Goal: Task Accomplishment & Management: Use online tool/utility

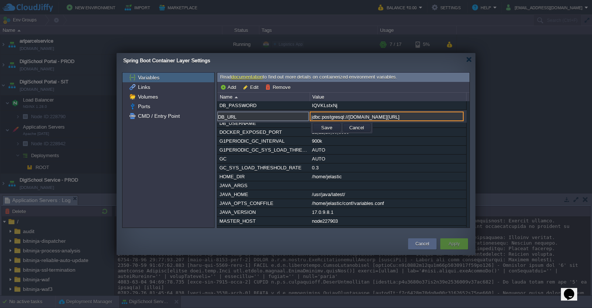
scroll to position [11346, 0]
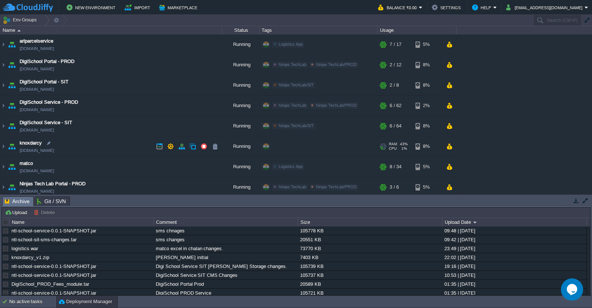
scroll to position [44, 0]
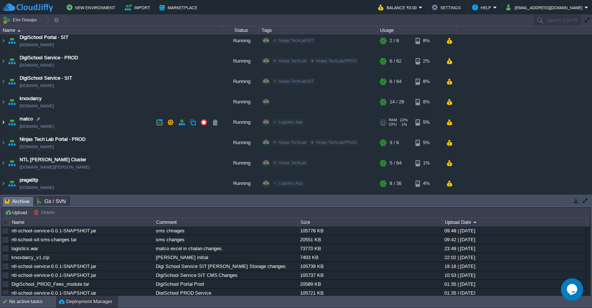
click at [3, 123] on img at bounding box center [3, 122] width 6 height 20
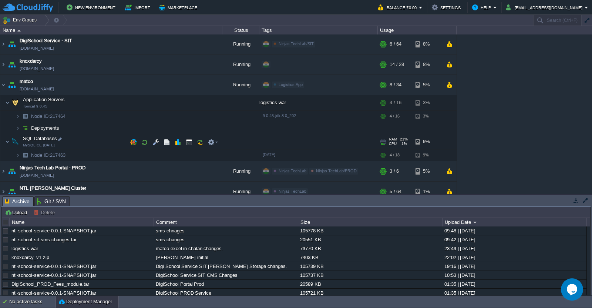
scroll to position [82, 0]
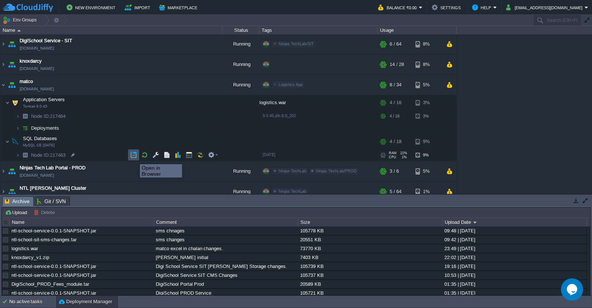
click at [134, 157] on button "button" at bounding box center [133, 154] width 7 height 7
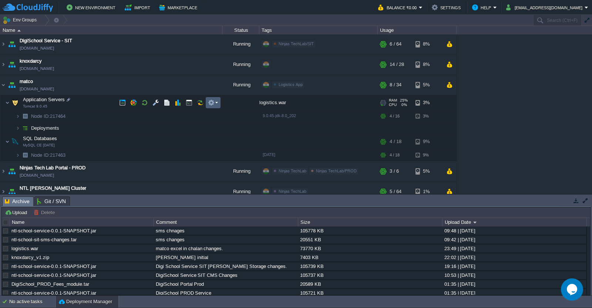
click at [217, 104] on em at bounding box center [213, 102] width 10 height 7
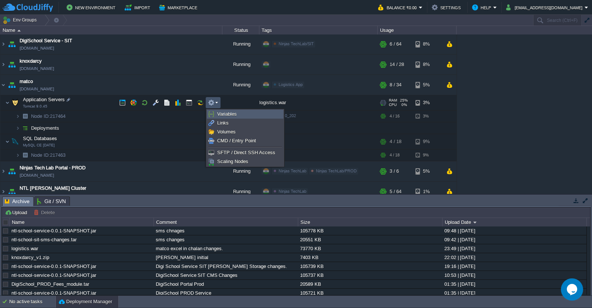
click at [223, 116] on span "Variables" at bounding box center [227, 114] width 20 height 6
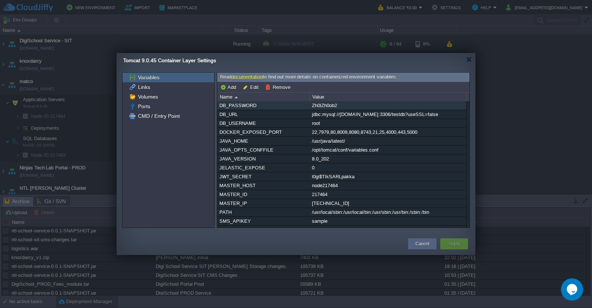
click at [324, 106] on div "Zh0lZh0ob2" at bounding box center [388, 105] width 156 height 9
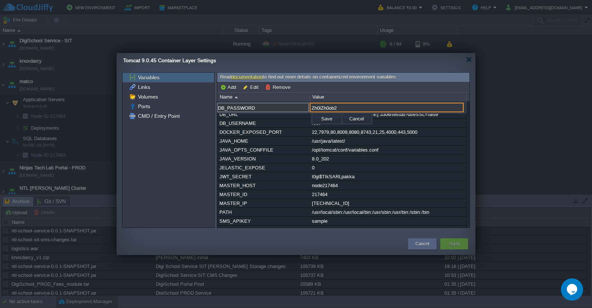
click at [324, 106] on input "Zh0lZh0ob2" at bounding box center [387, 108] width 154 height 10
